Goal: Navigation & Orientation: Find specific page/section

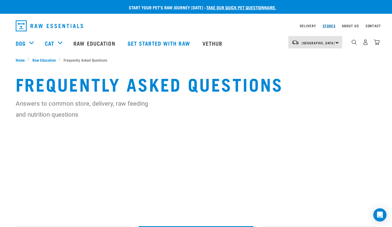
click at [333, 26] on link "Stores" at bounding box center [329, 26] width 13 height 2
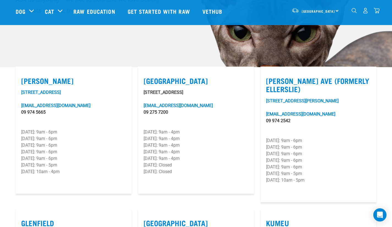
scroll to position [121, 0]
